Goal: Register for event/course

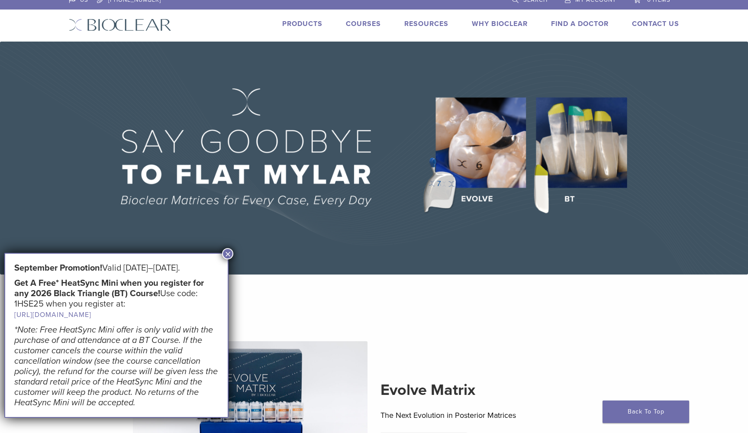
scroll to position [8, 0]
click at [93, 314] on link "[URL][DOMAIN_NAME]" at bounding box center [53, 314] width 79 height 9
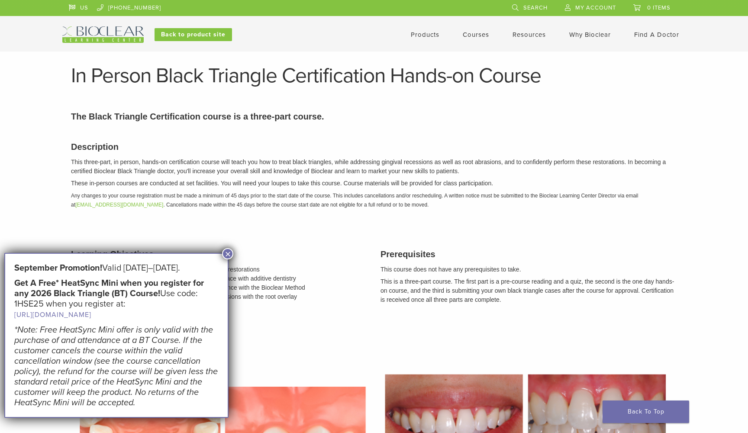
click at [231, 252] on button "×" at bounding box center [227, 253] width 11 height 11
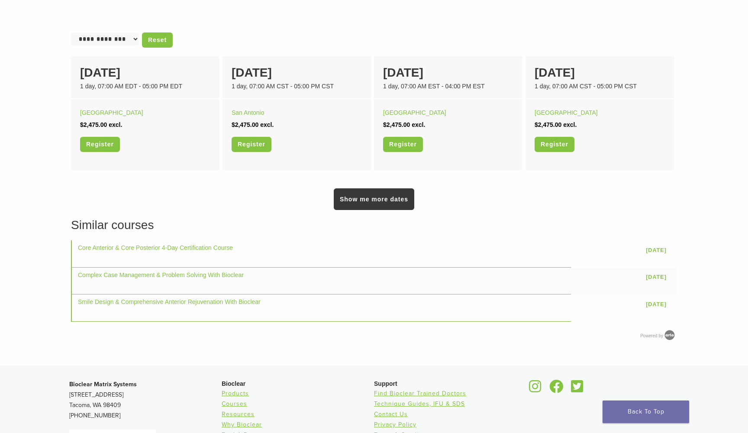
scroll to position [566, 0]
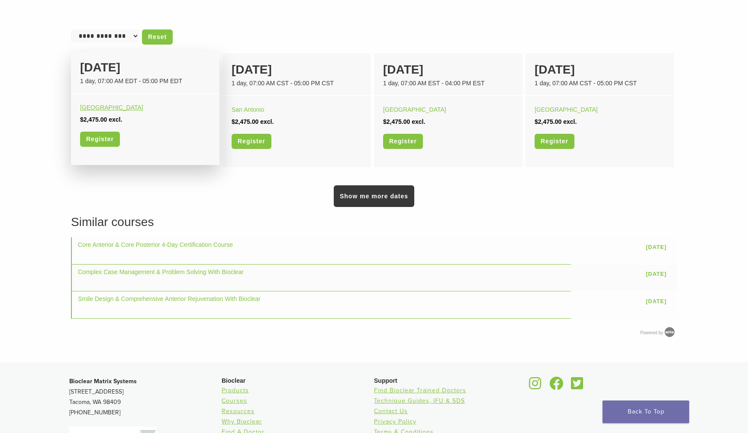
click at [86, 105] on link "Boston" at bounding box center [111, 107] width 63 height 7
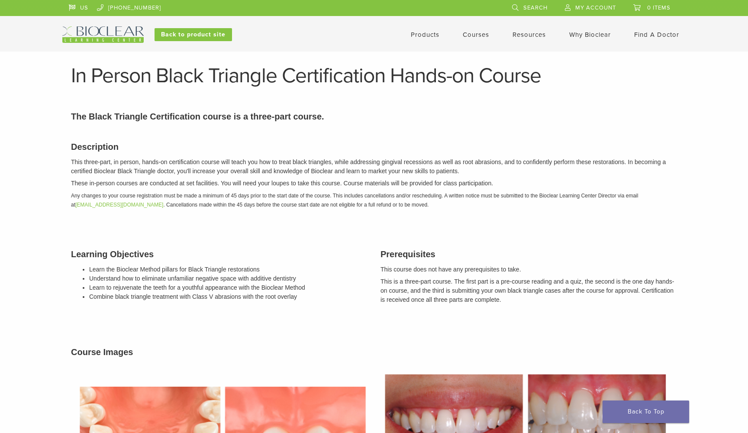
scroll to position [566, 0]
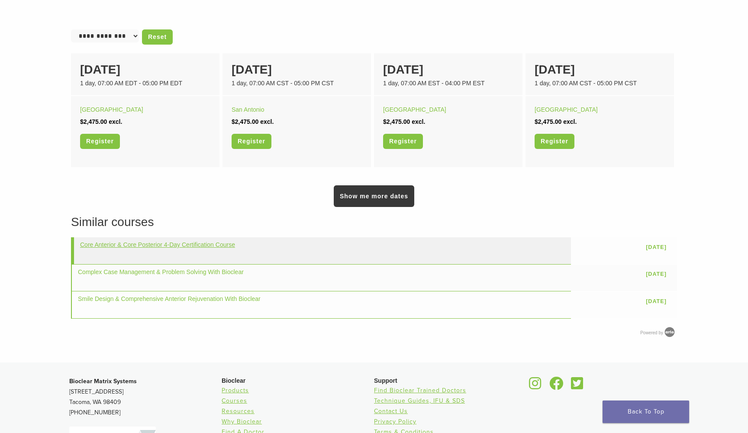
click at [119, 244] on link "Core Anterior & Core Posterior 4-Day Certification Course" at bounding box center [157, 244] width 155 height 7
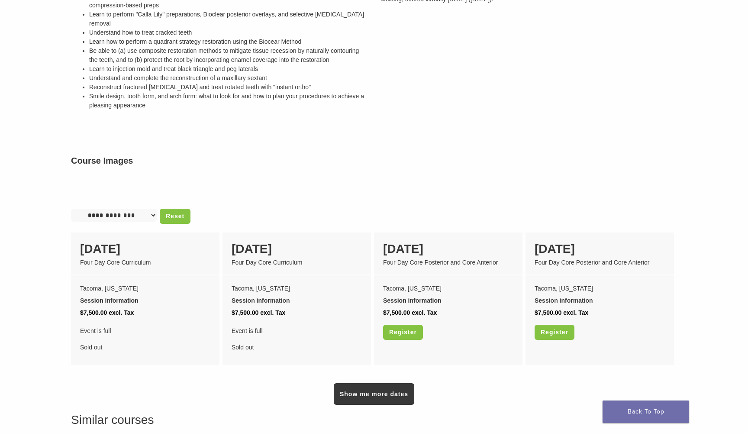
scroll to position [248, 0]
